Goal: Navigation & Orientation: Find specific page/section

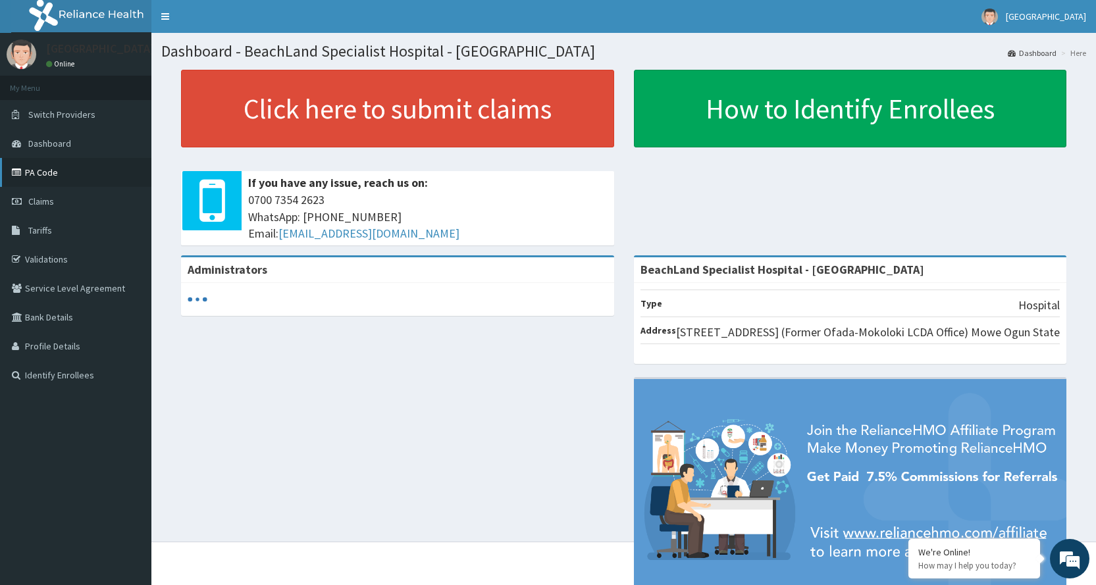
click at [40, 171] on link "PA Code" at bounding box center [75, 172] width 151 height 29
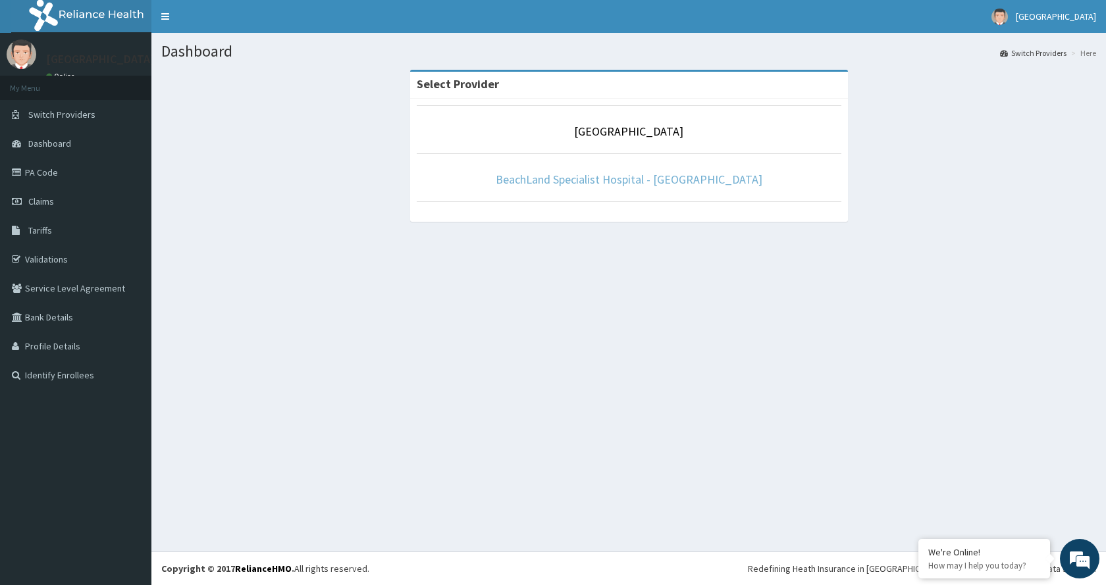
click at [585, 186] on link "BeachLand Specialist Hospital - [GEOGRAPHIC_DATA]" at bounding box center [629, 179] width 267 height 15
